Goal: Task Accomplishment & Management: Use online tool/utility

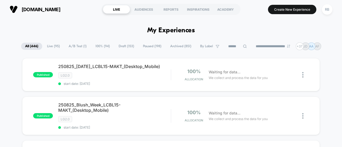
click at [243, 46] on icon at bounding box center [244, 46] width 3 height 3
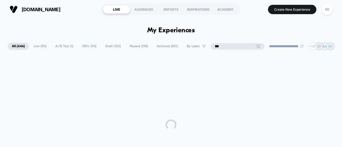
type input "***"
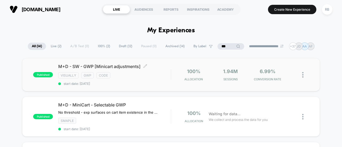
click at [109, 70] on div "M+D - SW - GWP [Minicart adjustments] Click to edit experience details Click to…" at bounding box center [114, 75] width 112 height 22
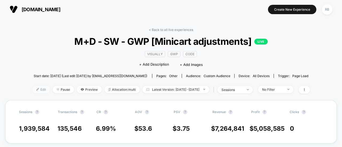
click at [32, 89] on span "Edit" at bounding box center [41, 89] width 18 height 7
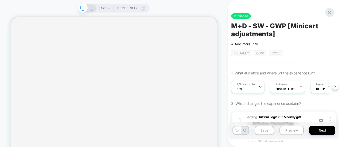
scroll to position [0, 0]
click at [280, 86] on div "Audience Custom Audience" at bounding box center [286, 87] width 32 height 12
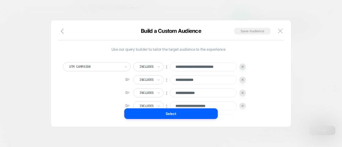
scroll to position [58, 0]
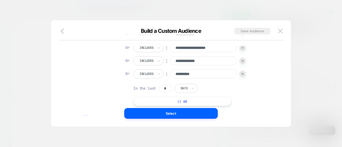
click at [198, 103] on button "|| Or" at bounding box center [182, 101] width 98 height 9
click at [144, 87] on div "Is" at bounding box center [142, 87] width 19 height 9
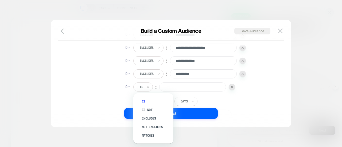
click at [142, 85] on input "text" at bounding box center [140, 87] width 2 height 5
click at [147, 119] on div "Includes" at bounding box center [156, 118] width 35 height 9
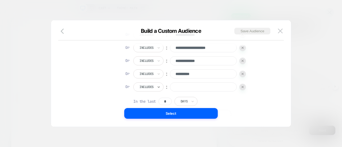
click at [184, 87] on input at bounding box center [203, 87] width 67 height 9
paste input "**********"
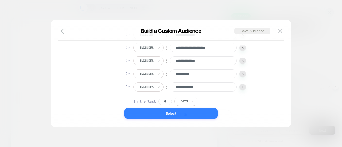
type input "**********"
click at [171, 115] on button "Select" at bounding box center [170, 113] width 93 height 11
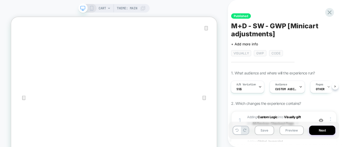
scroll to position [38, 0]
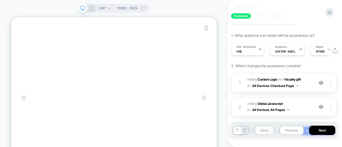
click at [265, 132] on button "Save" at bounding box center [264, 130] width 19 height 9
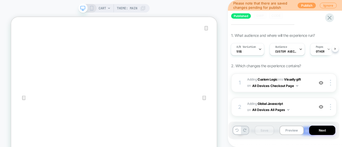
click at [303, 5] on button "Publish" at bounding box center [307, 6] width 18 height 6
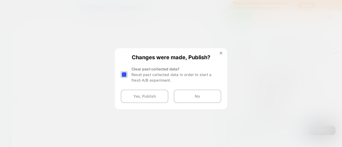
click at [123, 73] on div at bounding box center [124, 74] width 7 height 7
click at [139, 97] on button "Yes, Publish" at bounding box center [145, 96] width 48 height 13
